Goal: Task Accomplishment & Management: Complete application form

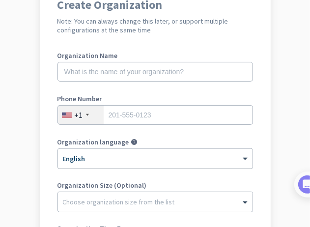
scroll to position [81, 0]
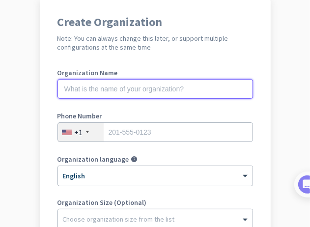
click at [92, 89] on input "text" at bounding box center [156, 89] width 196 height 20
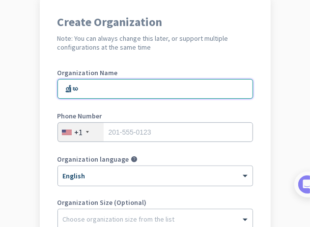
type input "ဤ"
type input "TC"
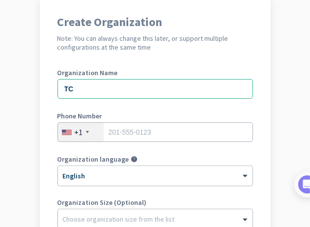
click at [62, 133] on div at bounding box center [67, 132] width 10 height 5
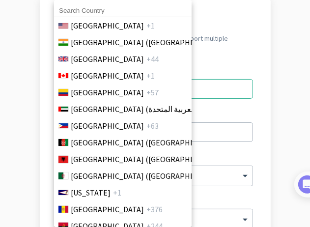
click at [98, 8] on input at bounding box center [123, 10] width 138 height 13
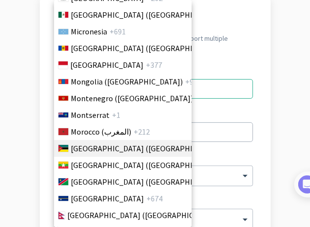
scroll to position [2399, 0]
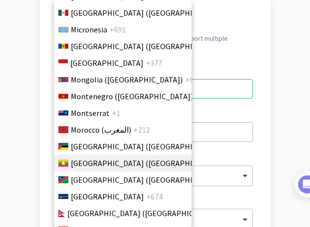
type input "Myan"
click at [77, 160] on span "[GEOGRAPHIC_DATA] ([GEOGRAPHIC_DATA]) ([GEOGRAPHIC_DATA])" at bounding box center [188, 163] width 234 height 12
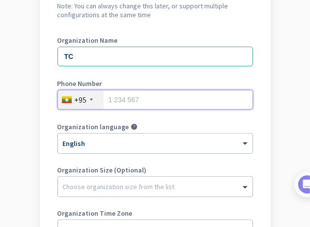
scroll to position [130, 0]
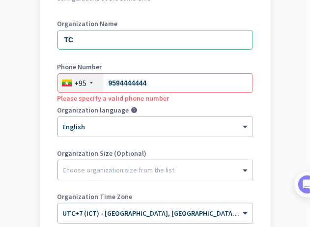
click at [263, 111] on div "Create Organization Note: You can always change this later, or support multiple…" at bounding box center [155, 137] width 231 height 377
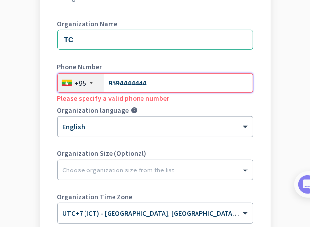
click at [175, 84] on input "9594444444" at bounding box center [156, 83] width 196 height 20
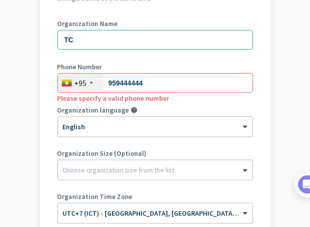
click at [250, 90] on div "Create Organization Note: You can always change this later, or support multiple…" at bounding box center [155, 137] width 231 height 377
click at [257, 106] on div "Create Organization Note: You can always change this later, or support multiple…" at bounding box center [155, 137] width 231 height 377
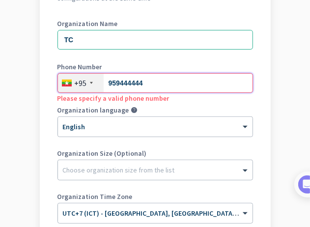
click at [153, 83] on input "959444444" at bounding box center [156, 83] width 196 height 20
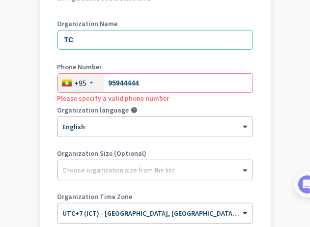
click at [274, 107] on app-onboarding-organization "Create Organization Note: You can always change this later, or support multiple…" at bounding box center [155, 162] width 310 height 426
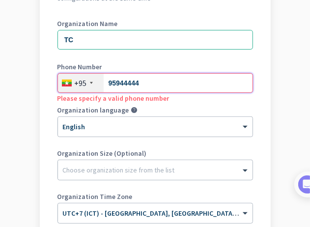
drag, startPoint x: 168, startPoint y: 85, endPoint x: 0, endPoint y: 71, distance: 168.8
click at [5, 71] on app-onboarding-organization "Create Organization Note: You can always change this later, or support multiple…" at bounding box center [155, 162] width 310 height 426
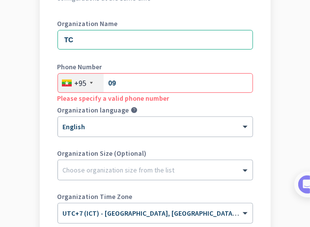
click at [279, 55] on app-onboarding-organization "Create Organization Note: You can always change this later, or support multiple…" at bounding box center [155, 162] width 310 height 426
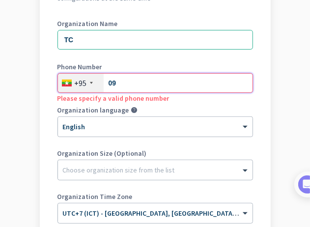
click at [161, 83] on input "09" at bounding box center [156, 83] width 196 height 20
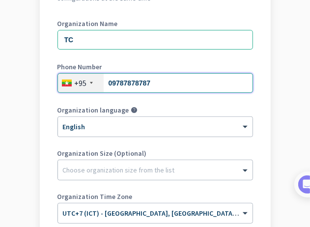
type input "09787878787"
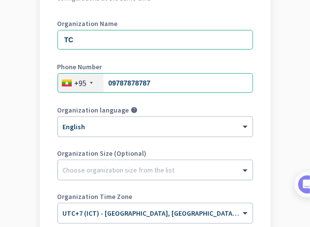
click at [272, 105] on app-onboarding-organization "Create Organization Note: You can always change this later, or support multiple…" at bounding box center [155, 162] width 310 height 426
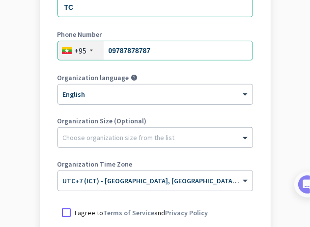
scroll to position [180, 0]
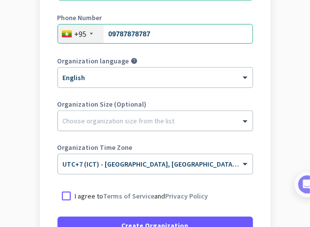
click at [74, 118] on div at bounding box center [155, 119] width 195 height 10
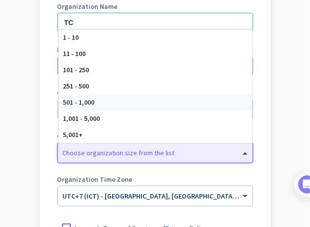
scroll to position [130, 0]
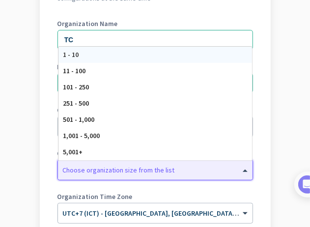
click at [75, 58] on div "1 - 10" at bounding box center [156, 55] width 194 height 16
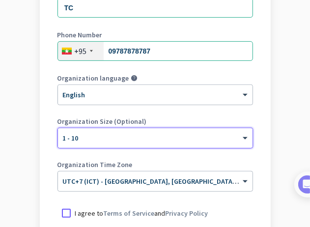
scroll to position [180, 0]
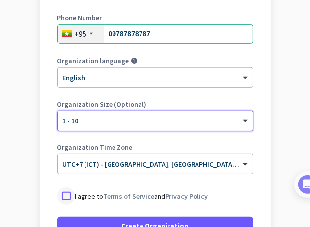
click at [66, 196] on div at bounding box center [67, 196] width 18 height 18
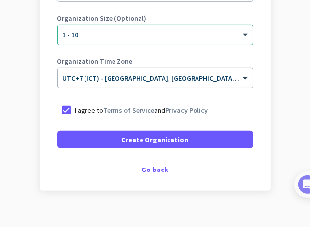
scroll to position [278, 0]
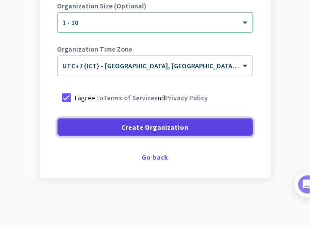
click at [169, 129] on span "Create Organization" at bounding box center [155, 127] width 67 height 10
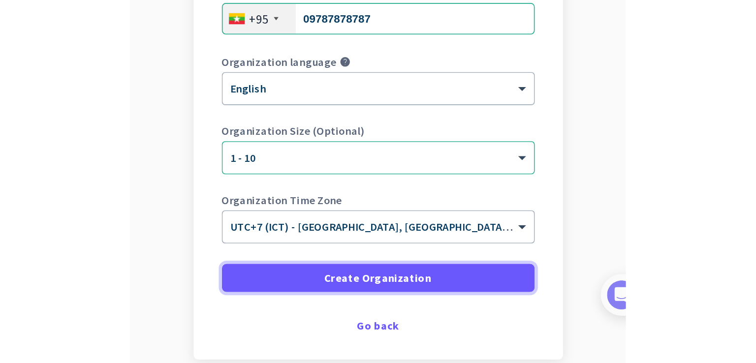
scroll to position [248, 0]
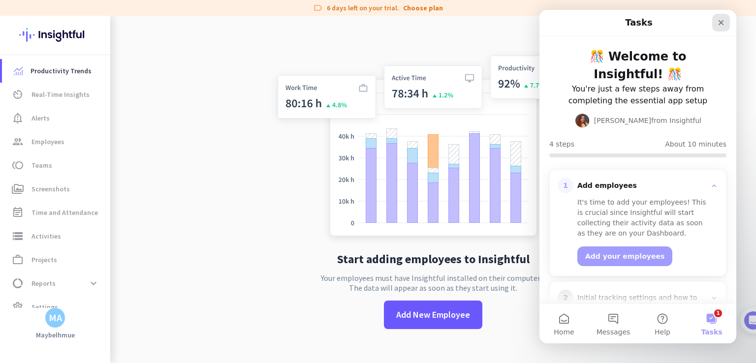
click at [310, 24] on div "Close" at bounding box center [721, 23] width 18 height 18
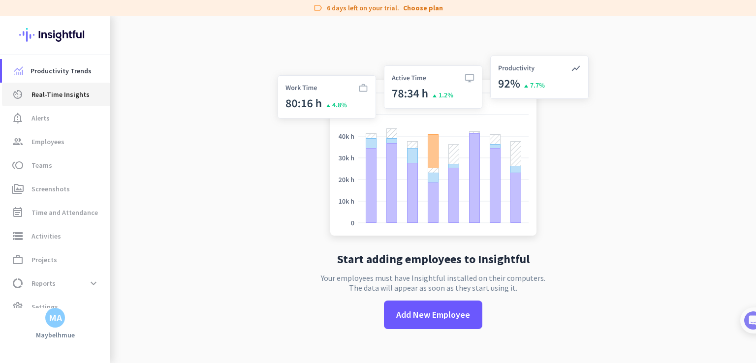
click at [49, 101] on link "av_timer Real-Time Insights" at bounding box center [56, 95] width 108 height 24
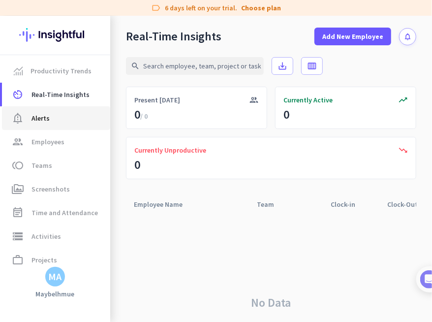
click at [71, 128] on link "notification_important Alerts" at bounding box center [56, 118] width 108 height 24
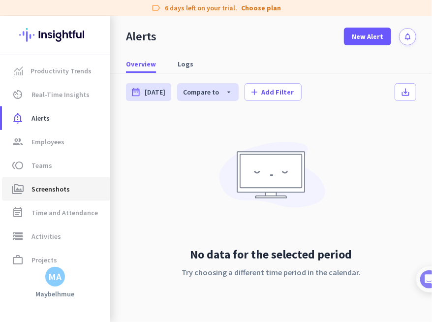
click at [51, 187] on span "Screenshots" at bounding box center [50, 189] width 38 height 12
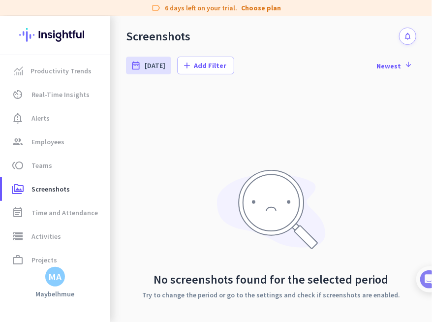
click at [310, 159] on div "No screenshots found for the selected period Try to change the period or go to …" at bounding box center [271, 233] width 290 height 295
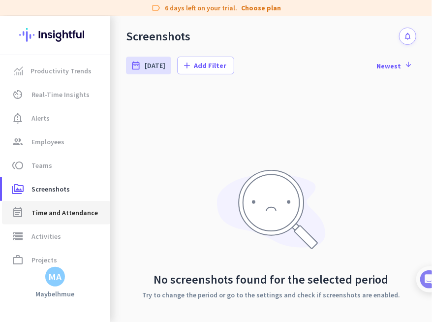
click at [75, 216] on span "Time and Attendance" at bounding box center [64, 213] width 66 height 12
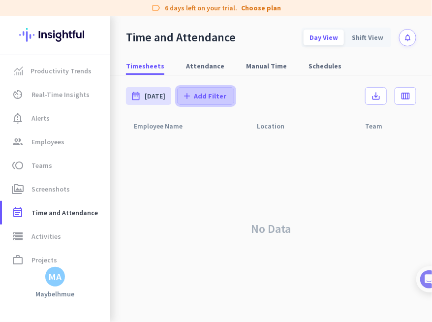
click at [205, 96] on span "Add Filter" at bounding box center [210, 96] width 32 height 10
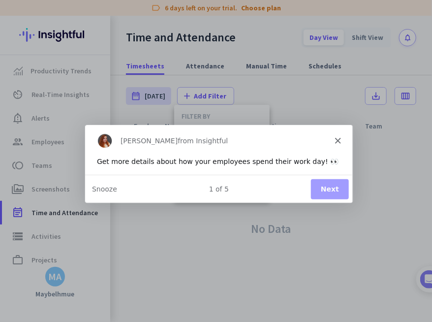
click at [310, 142] on icon "Close" at bounding box center [337, 140] width 6 height 6
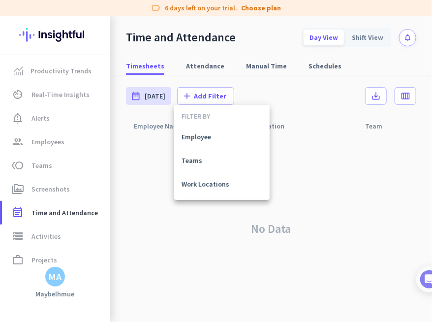
click at [310, 199] on div at bounding box center [216, 161] width 432 height 322
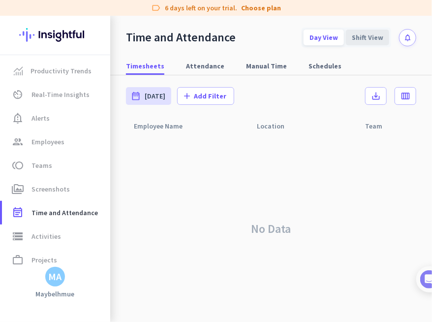
click at [310, 39] on div "Shift View" at bounding box center [367, 38] width 43 height 16
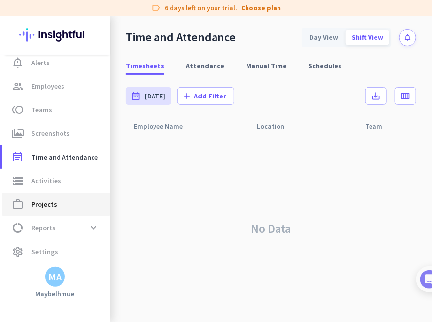
scroll to position [56, 0]
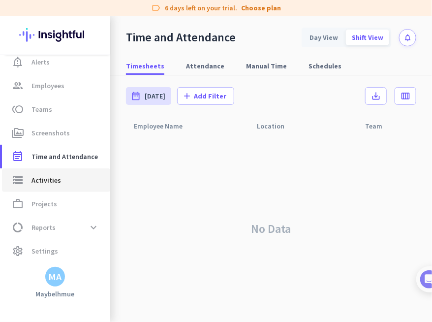
click at [51, 176] on span "Activities" at bounding box center [46, 180] width 30 height 12
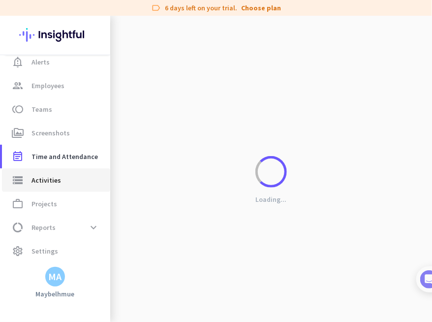
type input "[DATE]"
